Goal: Task Accomplishment & Management: Use online tool/utility

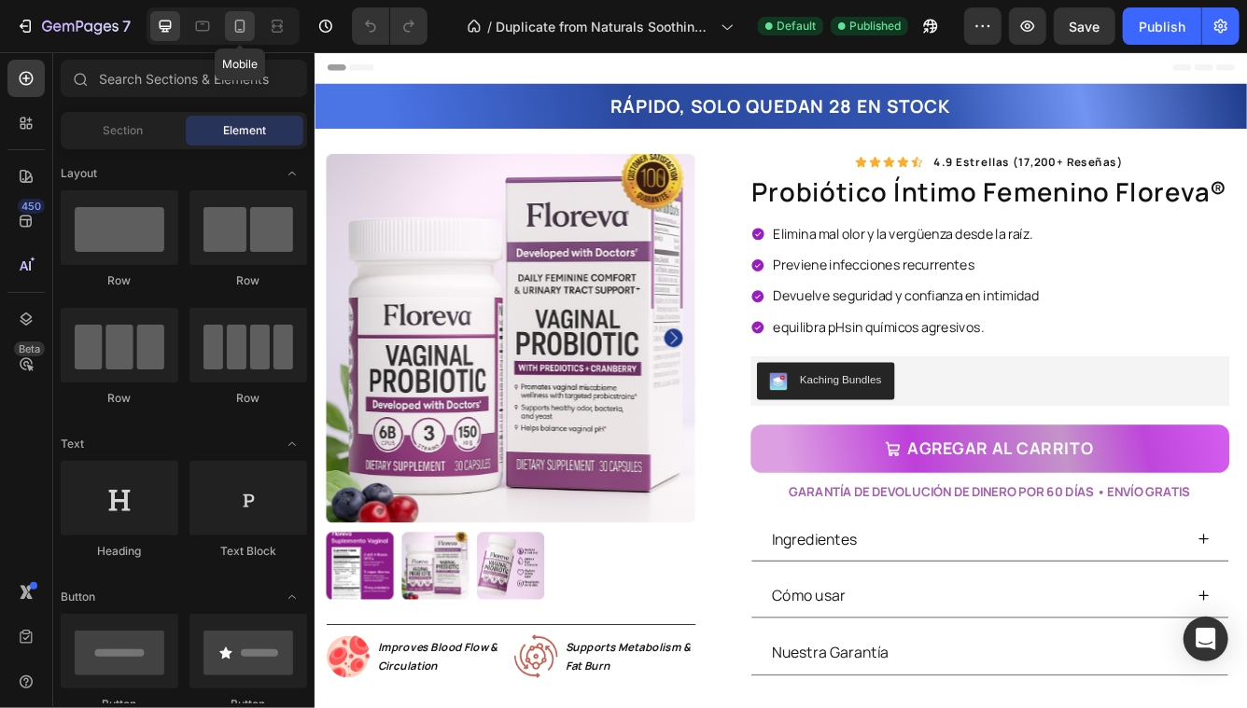
click at [249, 38] on div at bounding box center [240, 26] width 30 height 30
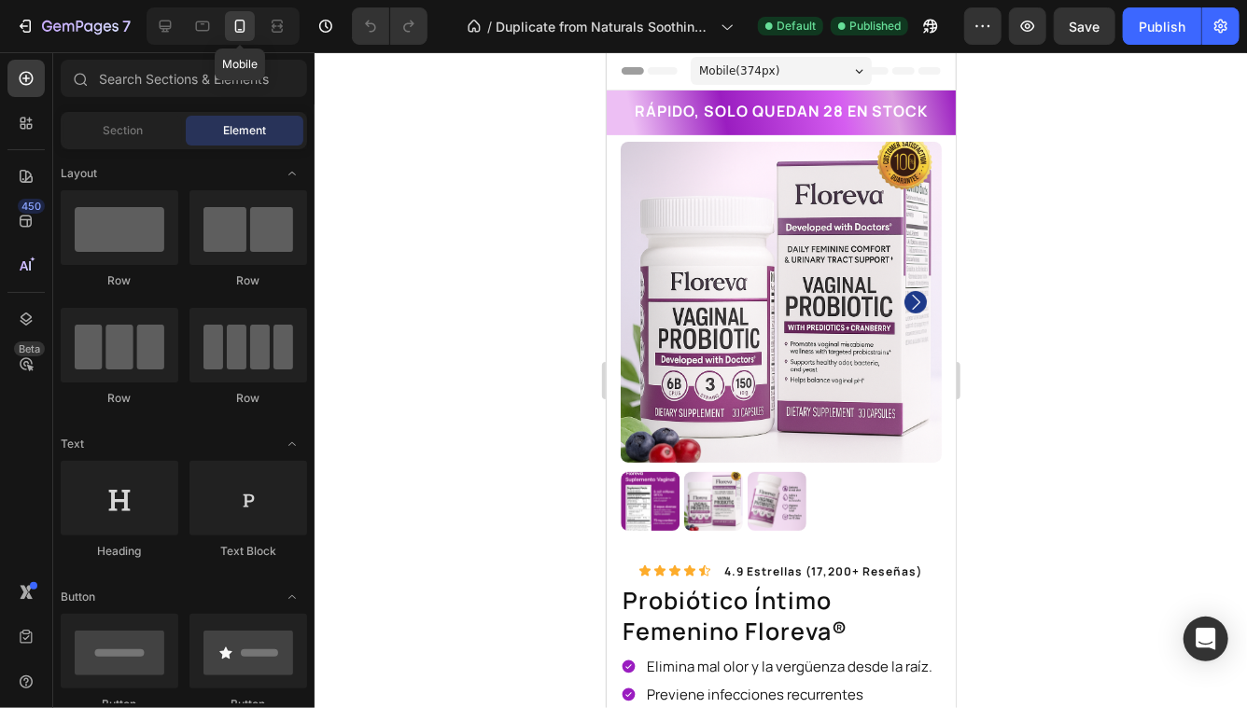
click at [244, 33] on icon at bounding box center [239, 26] width 19 height 19
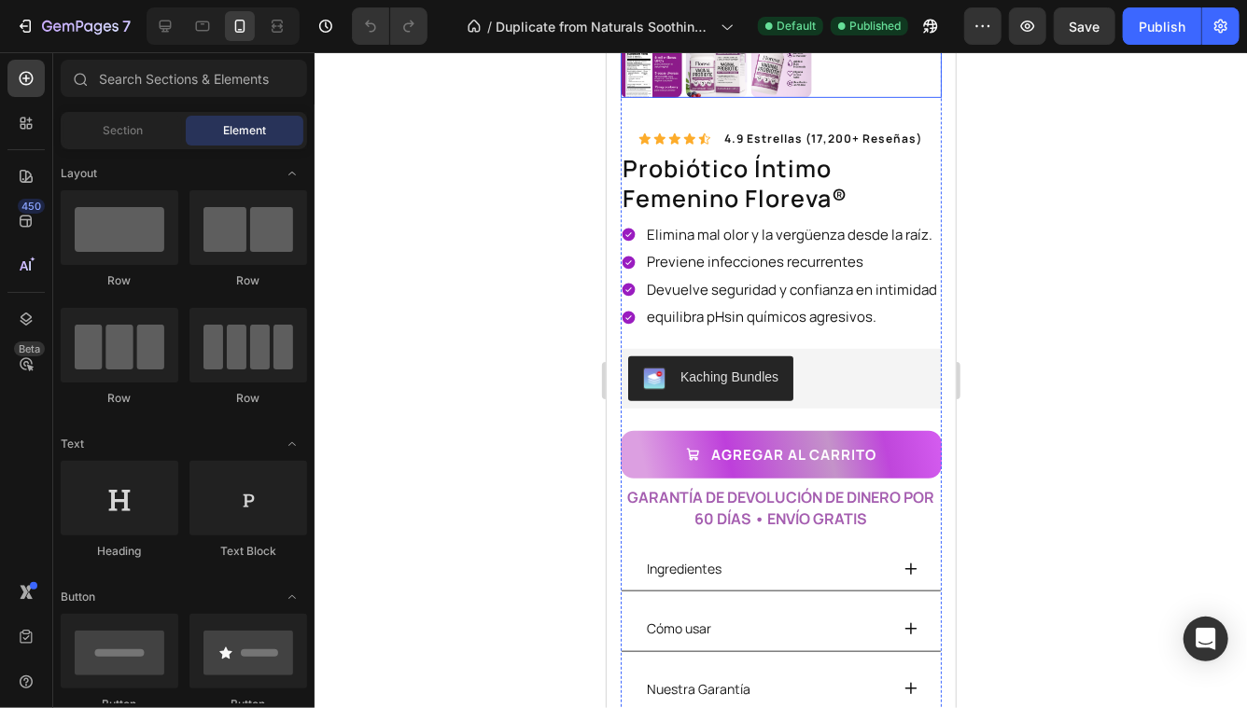
scroll to position [147, 0]
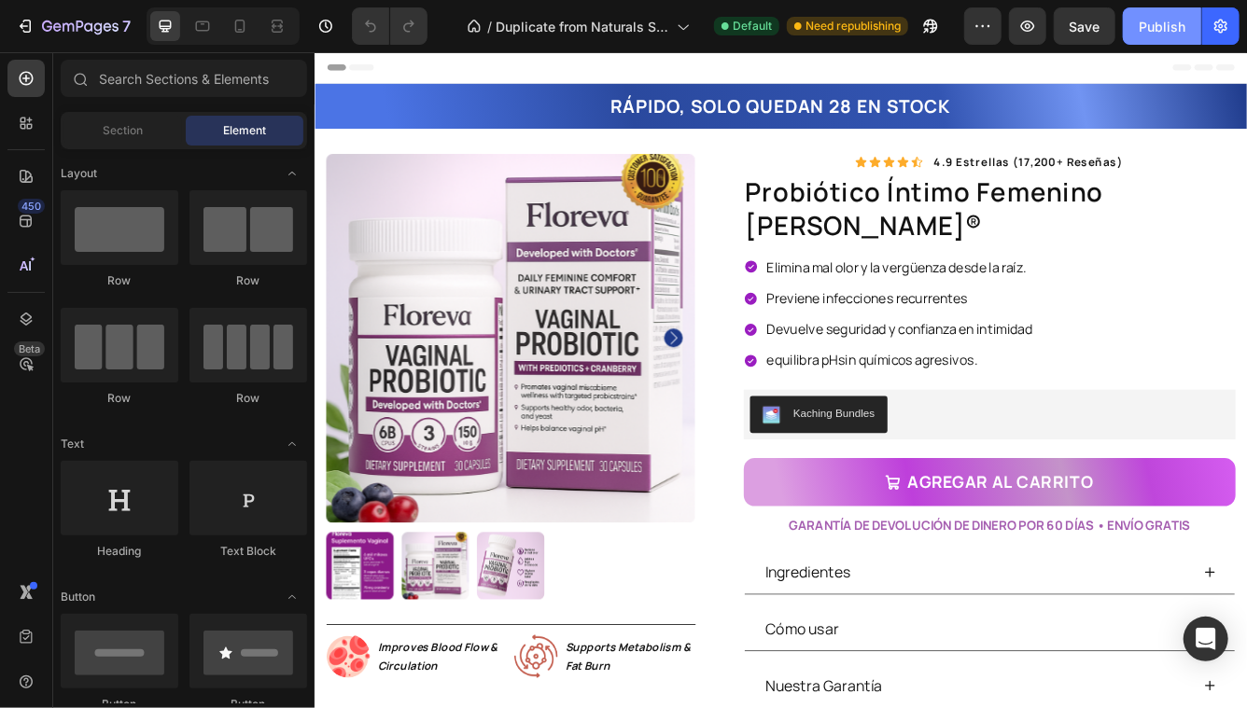
click at [1160, 32] on div "Publish" at bounding box center [1161, 27] width 47 height 20
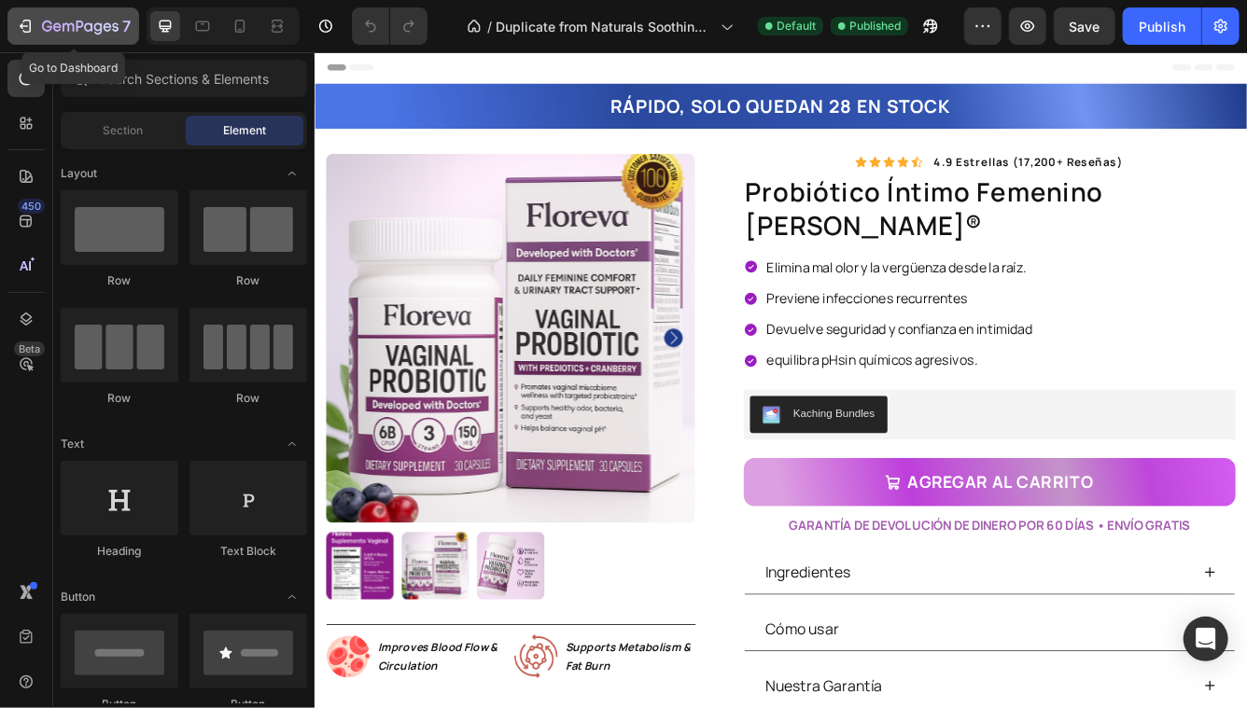
click at [31, 25] on icon "button" at bounding box center [25, 26] width 19 height 19
